Goal: Task Accomplishment & Management: Manage account settings

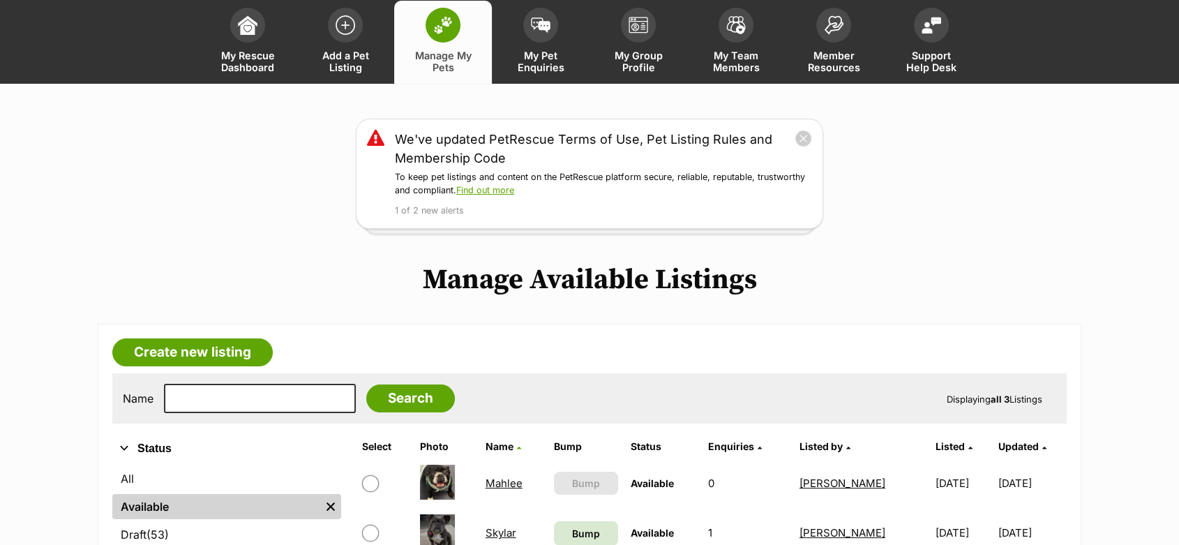
scroll to position [232, 0]
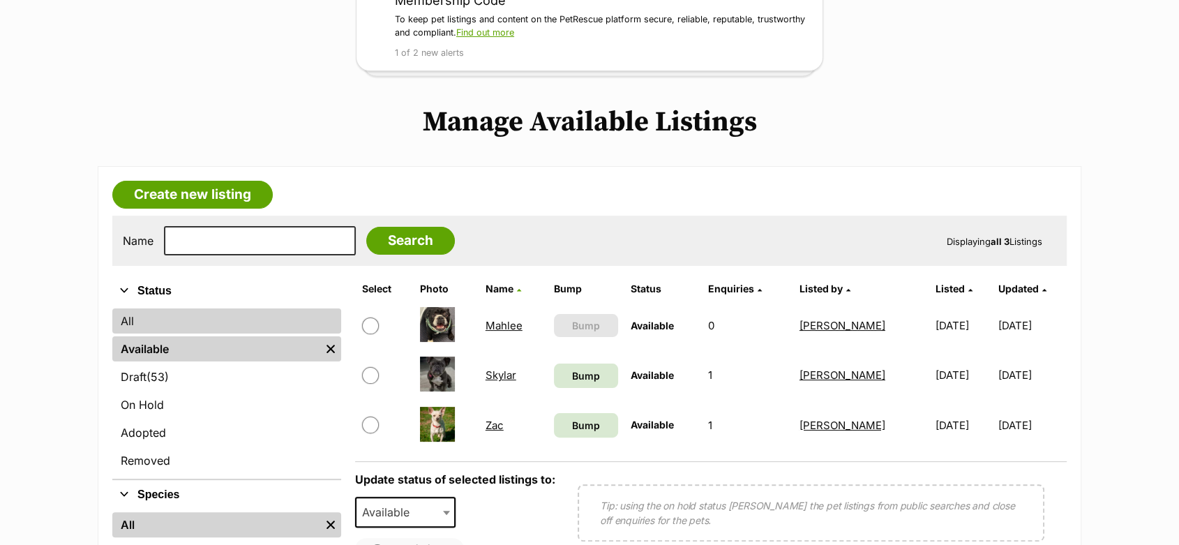
click at [128, 322] on link "All" at bounding box center [226, 320] width 229 height 25
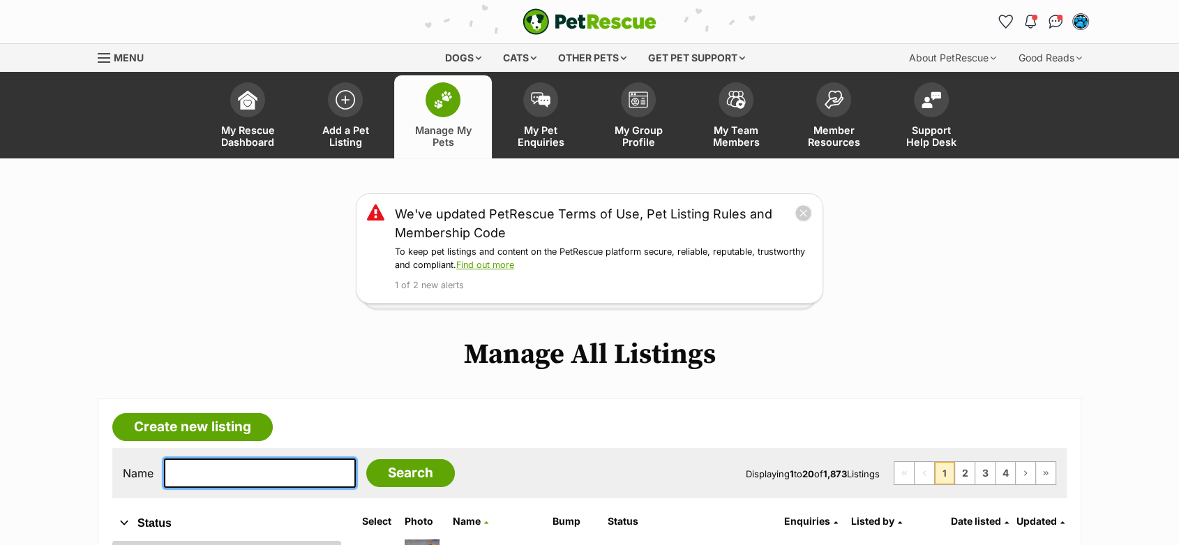
click at [190, 474] on input "text" at bounding box center [260, 472] width 192 height 29
type input "a"
type input "patches"
click at [366, 459] on input "Search" at bounding box center [410, 473] width 89 height 28
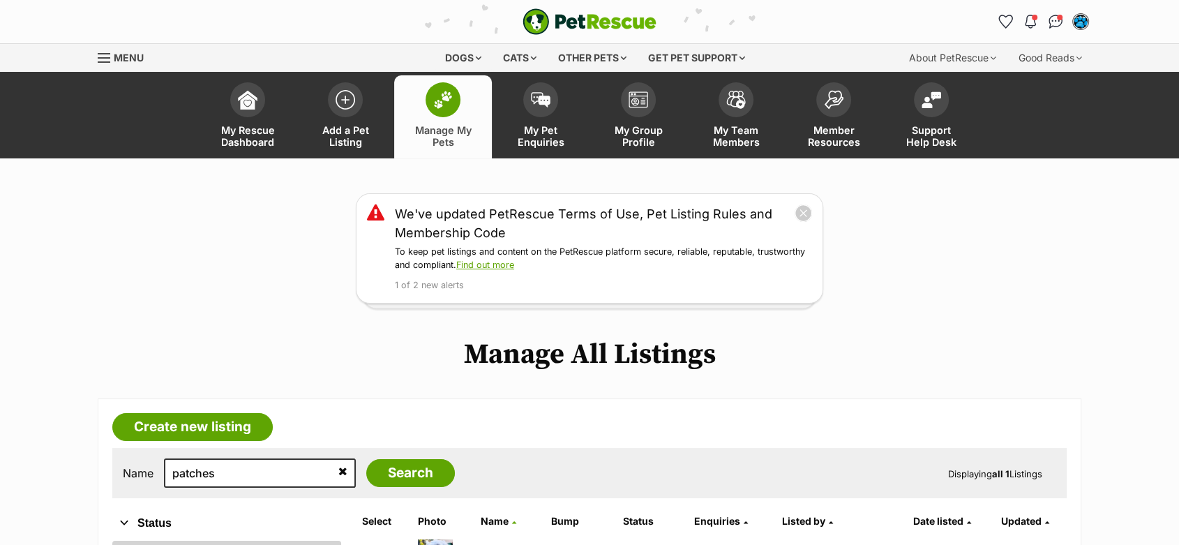
scroll to position [155, 0]
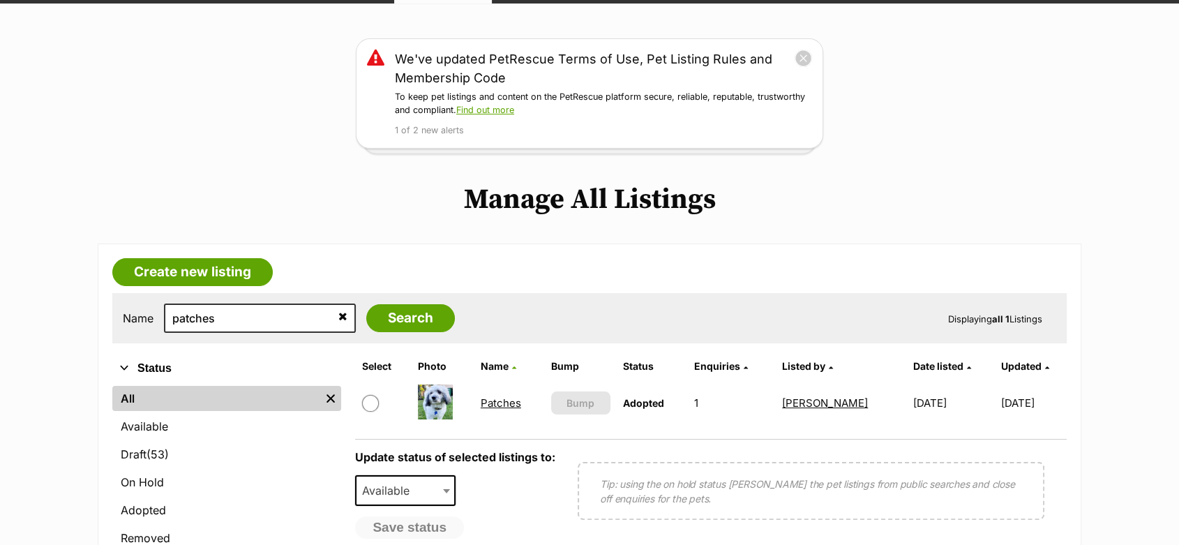
click at [498, 401] on link "Patches" at bounding box center [501, 402] width 40 height 13
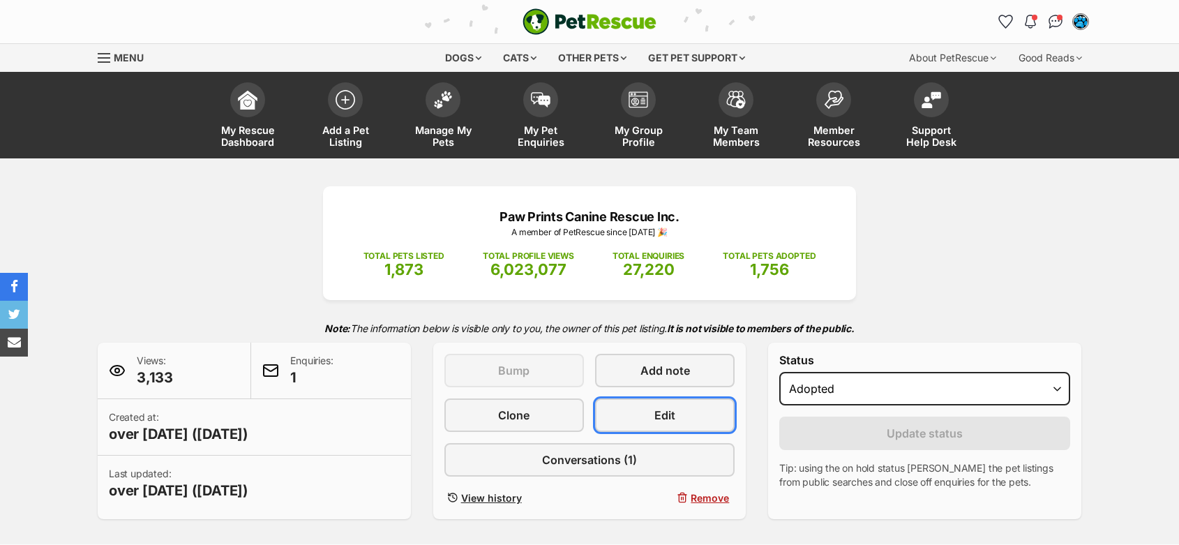
click at [636, 412] on link "Edit" at bounding box center [665, 414] width 140 height 33
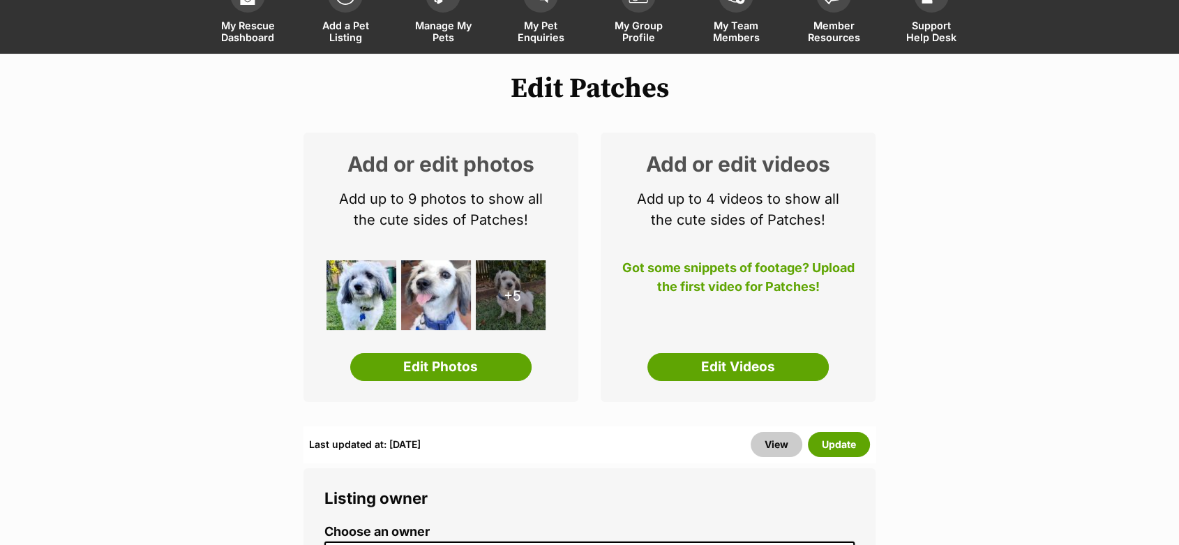
scroll to position [95, 0]
